Goal: Information Seeking & Learning: Learn about a topic

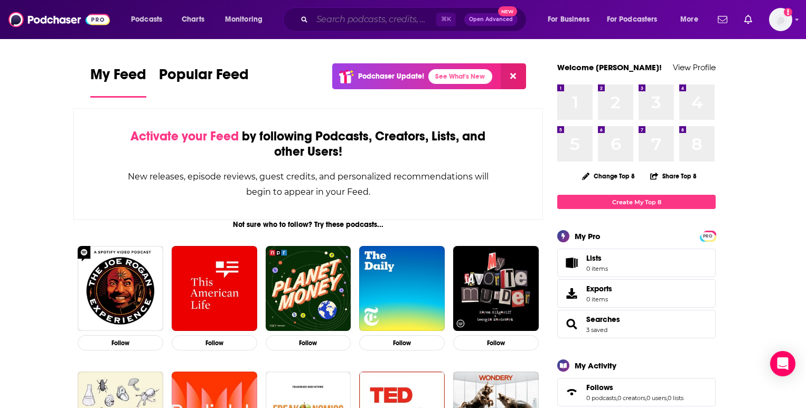
click at [389, 16] on input "Search podcasts, credits, & more..." at bounding box center [374, 19] width 124 height 17
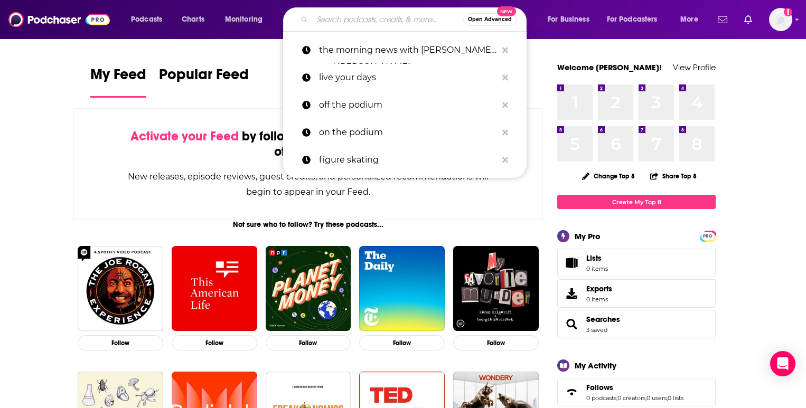
paste input "Bloomberg Wealth with [PERSON_NAME]"
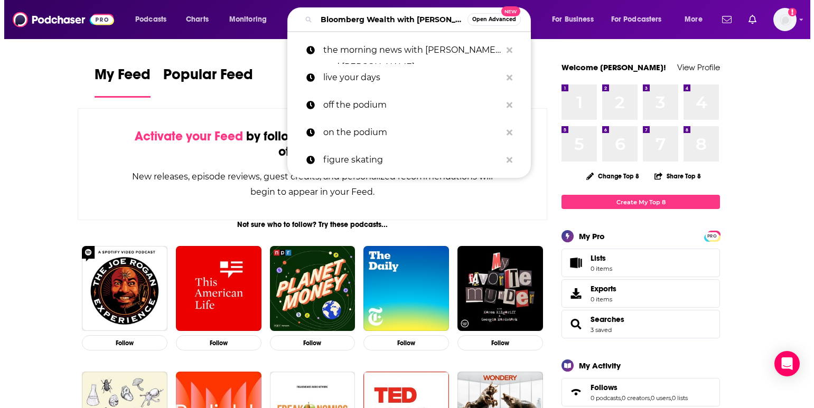
scroll to position [0, 44]
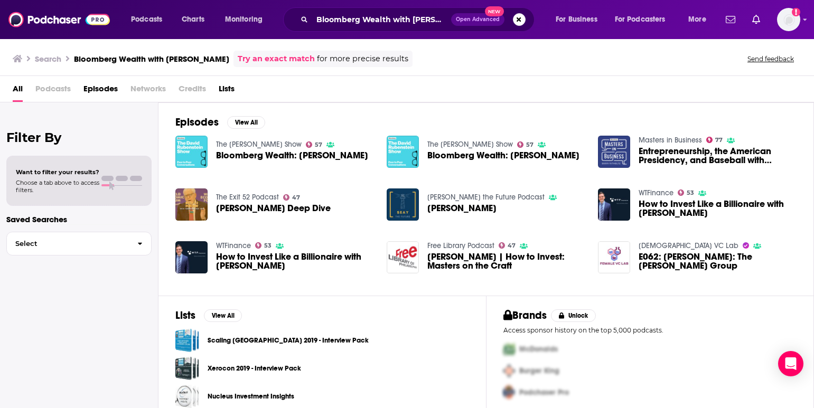
click at [52, 88] on span "Podcasts" at bounding box center [52, 91] width 35 height 22
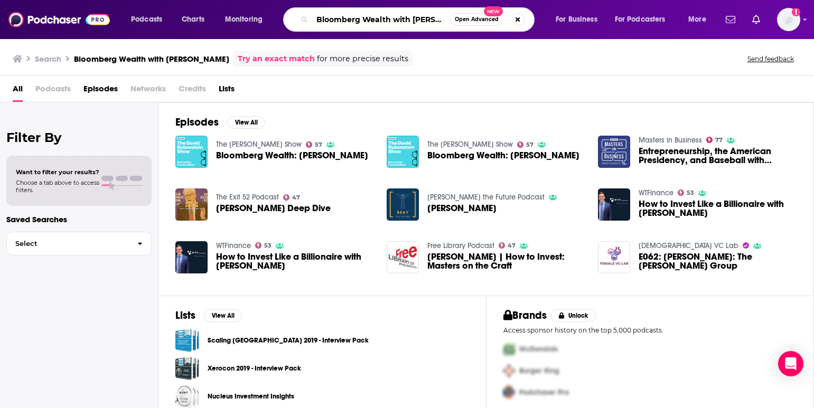
scroll to position [0, 36]
drag, startPoint x: 395, startPoint y: 20, endPoint x: 458, endPoint y: 20, distance: 63.4
click at [458, 20] on div "Bloomberg Wealth with [PERSON_NAME] Open Advanced New" at bounding box center [408, 19] width 251 height 24
type input "Bloomberg Wealth"
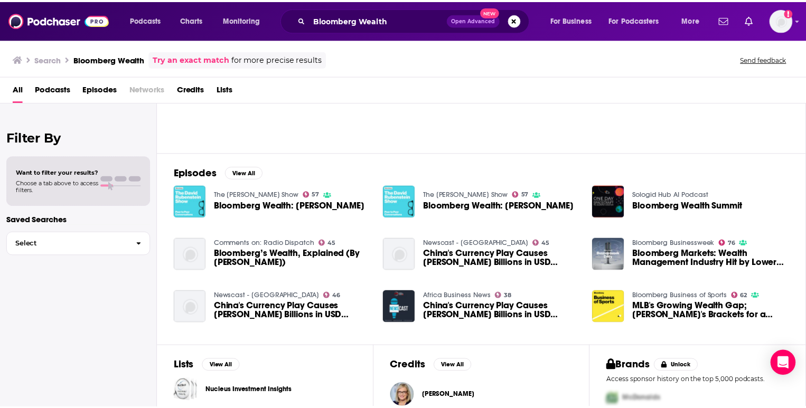
scroll to position [98, 0]
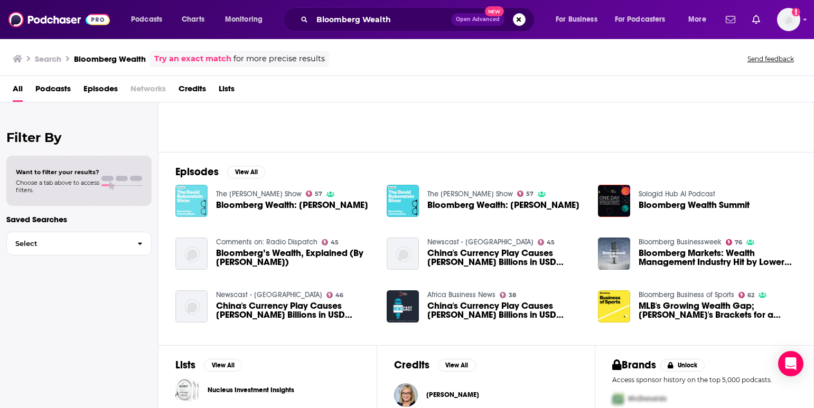
click at [176, 202] on img "Bloomberg Wealth: John Arnold" at bounding box center [191, 201] width 32 height 32
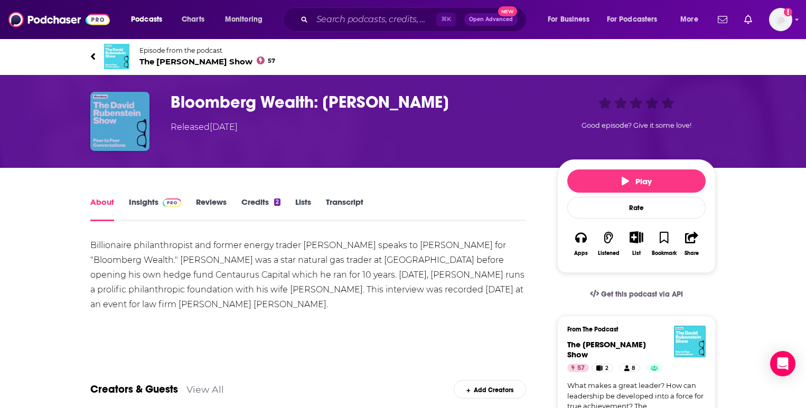
click at [134, 122] on img "Bloomberg Wealth: John Arnold" at bounding box center [119, 121] width 59 height 59
click at [187, 61] on span "The [PERSON_NAME] Show 57" at bounding box center [207, 61] width 136 height 10
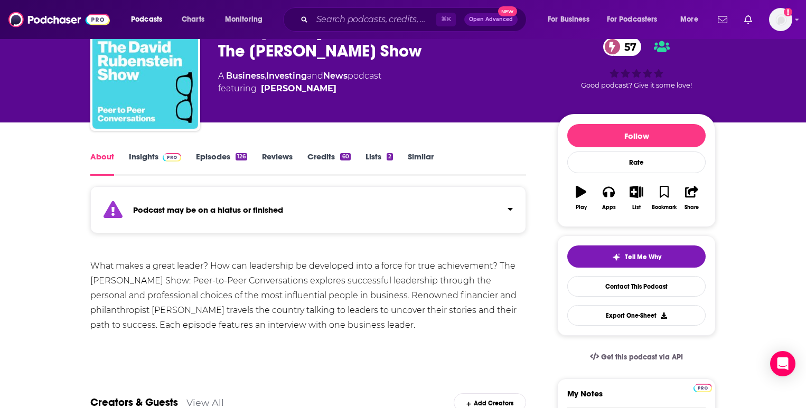
scroll to position [61, 0]
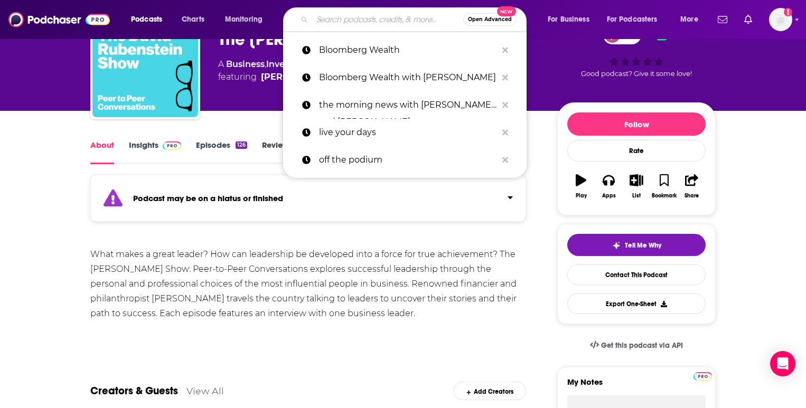
click at [323, 18] on input "Search podcasts, credits, & more..." at bounding box center [387, 19] width 151 height 17
paste input "The Daily Stoic Podcast"
type input "The Daily Stoic Podcast"
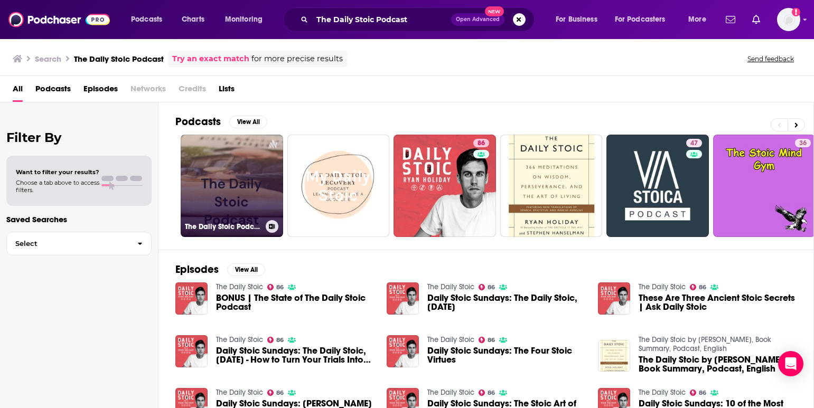
click at [238, 182] on link "The Daily Stoic Podcast" at bounding box center [232, 186] width 102 height 102
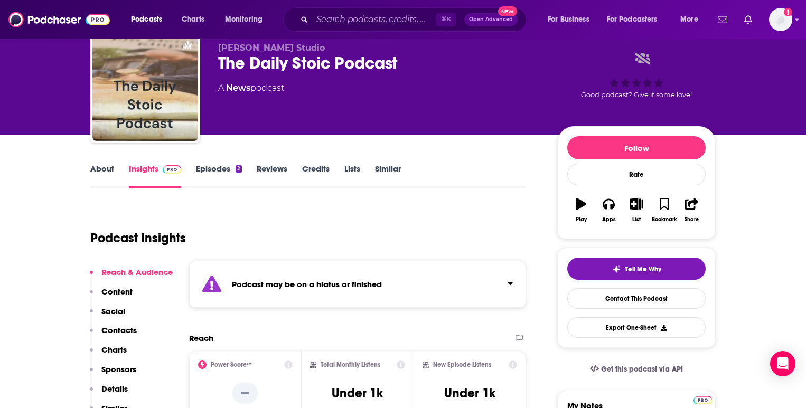
scroll to position [38, 0]
